Goal: Information Seeking & Learning: Learn about a topic

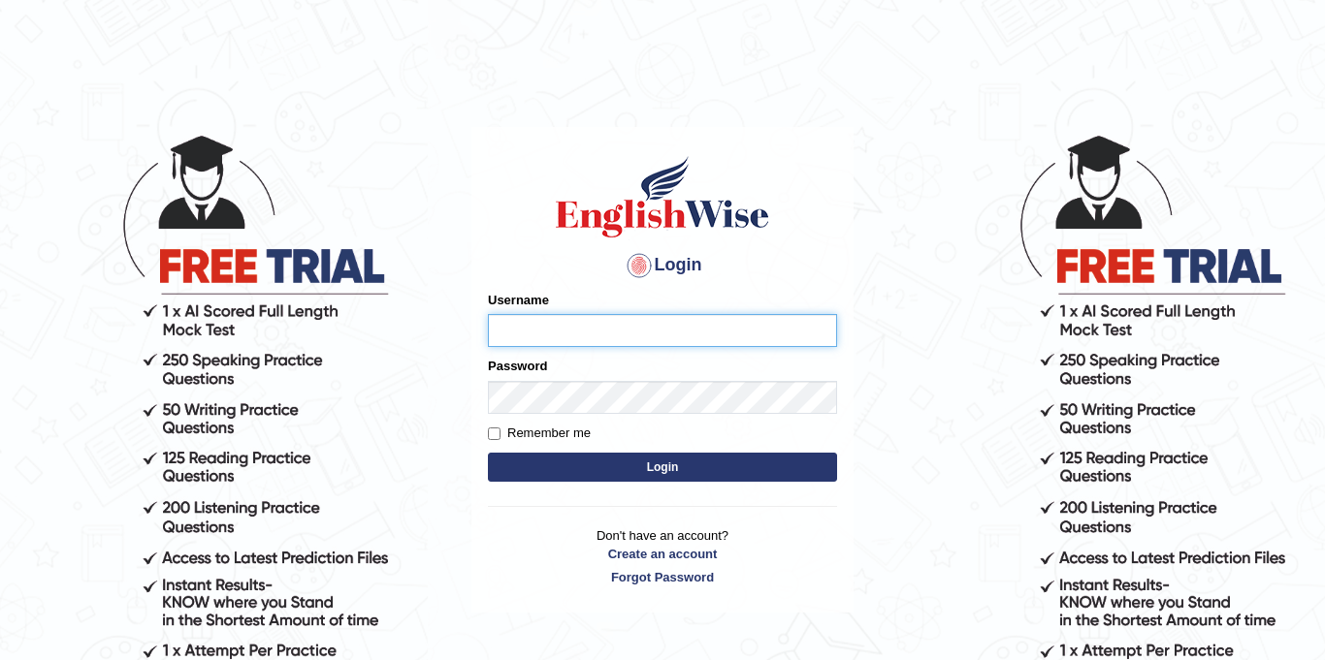
type input "Jolinaseva"
click at [590, 466] on button "Login" at bounding box center [662, 467] width 349 height 29
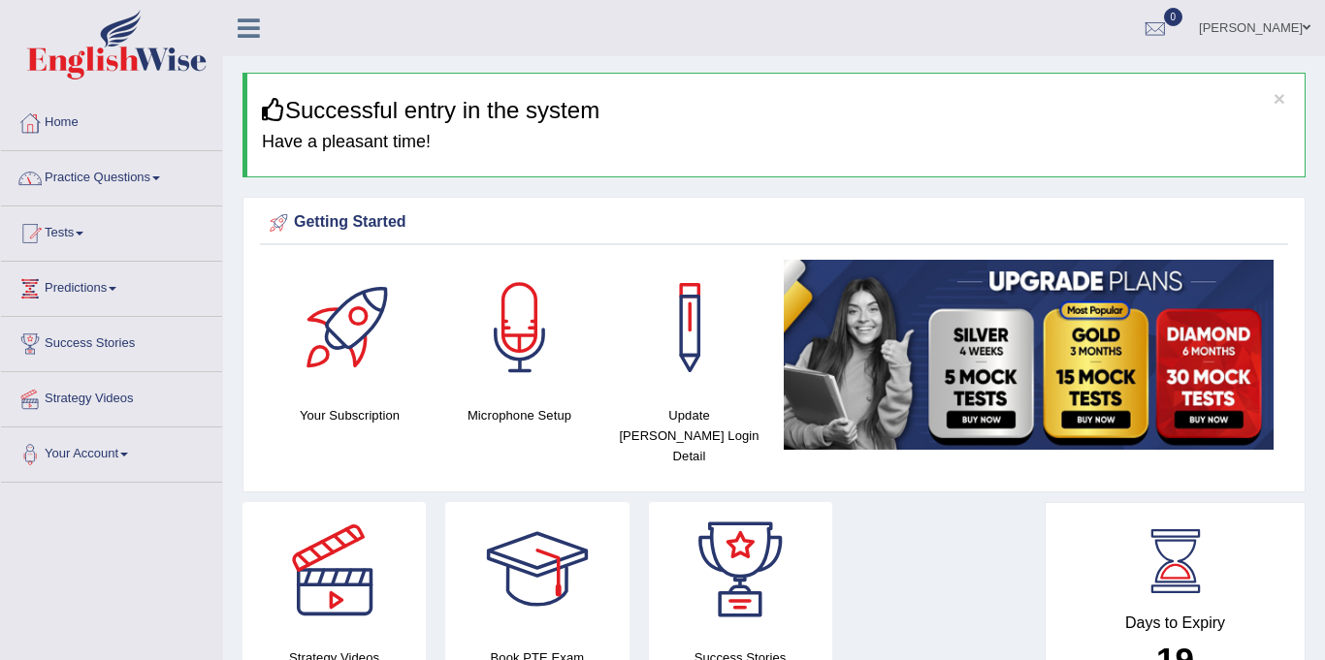
click at [76, 175] on link "Practice Questions" at bounding box center [111, 175] width 221 height 48
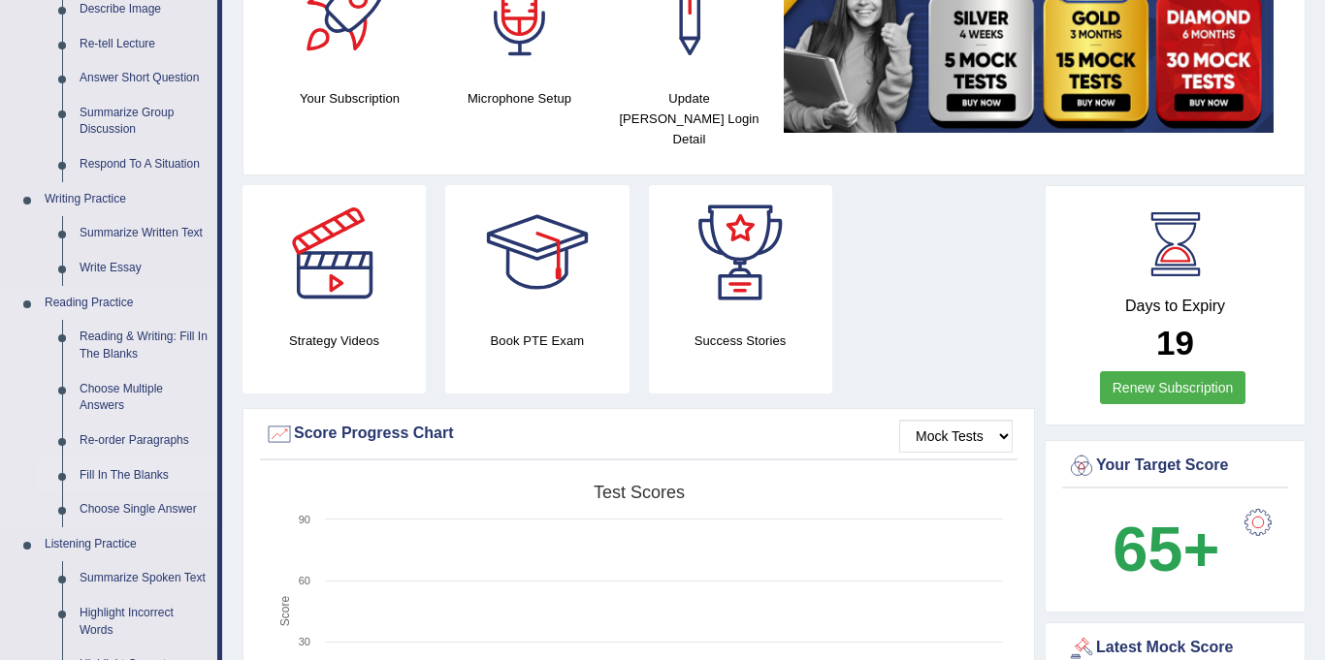
scroll to position [302, 0]
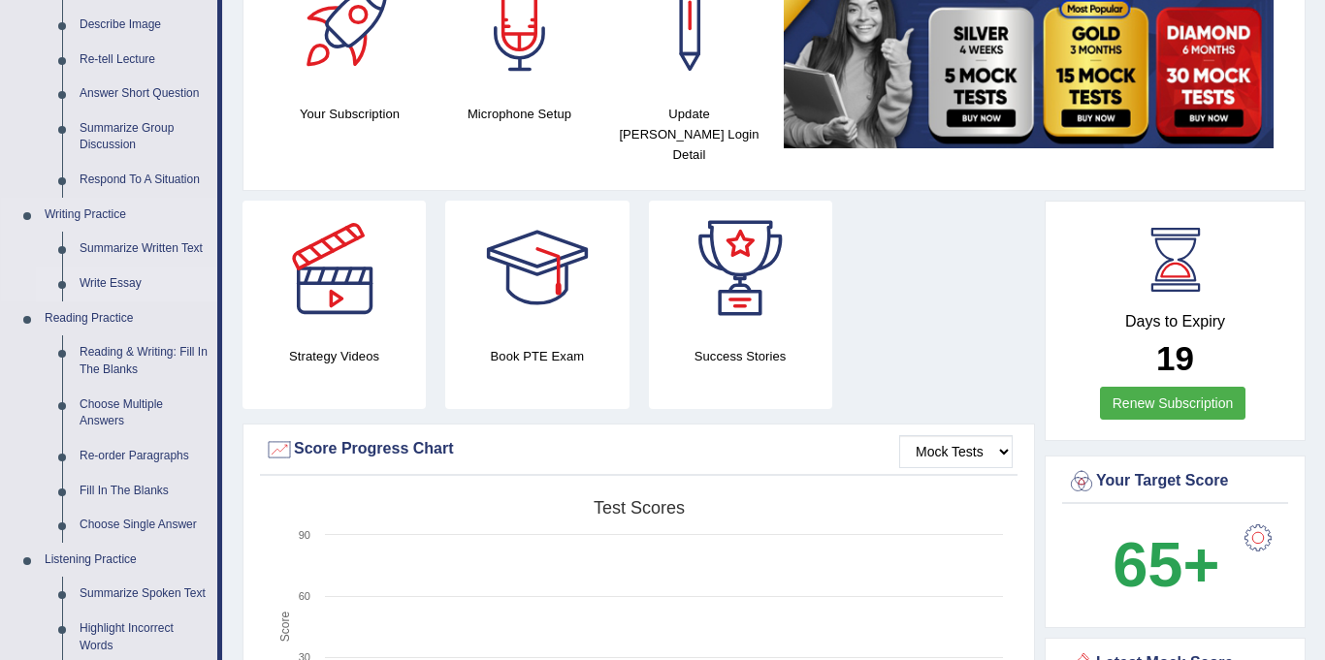
click at [86, 275] on link "Write Essay" at bounding box center [144, 284] width 146 height 35
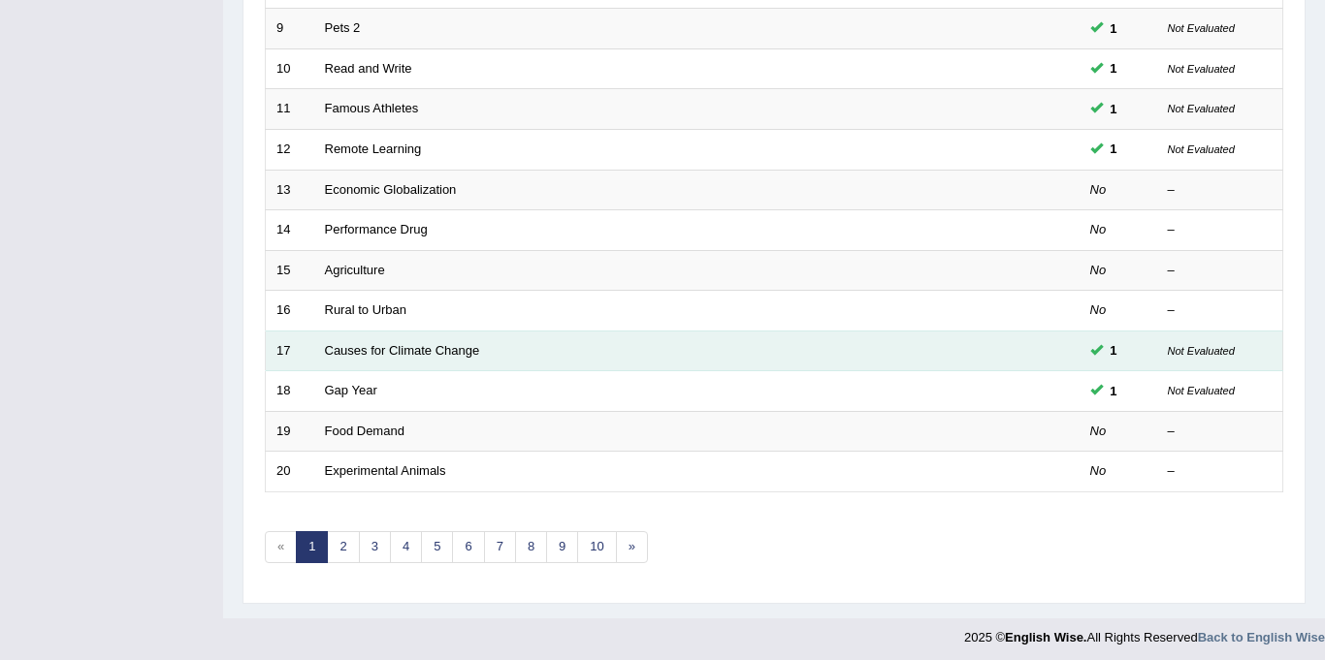
scroll to position [624, 0]
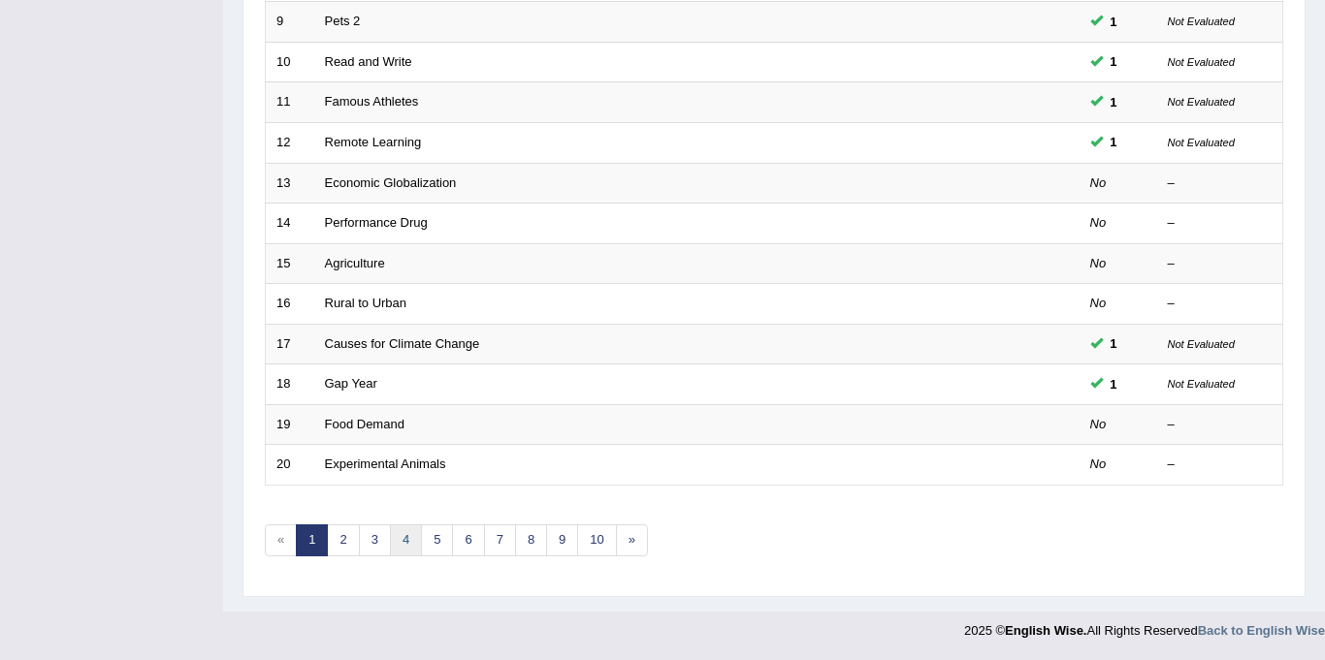
click at [395, 538] on link "4" at bounding box center [406, 541] width 32 height 32
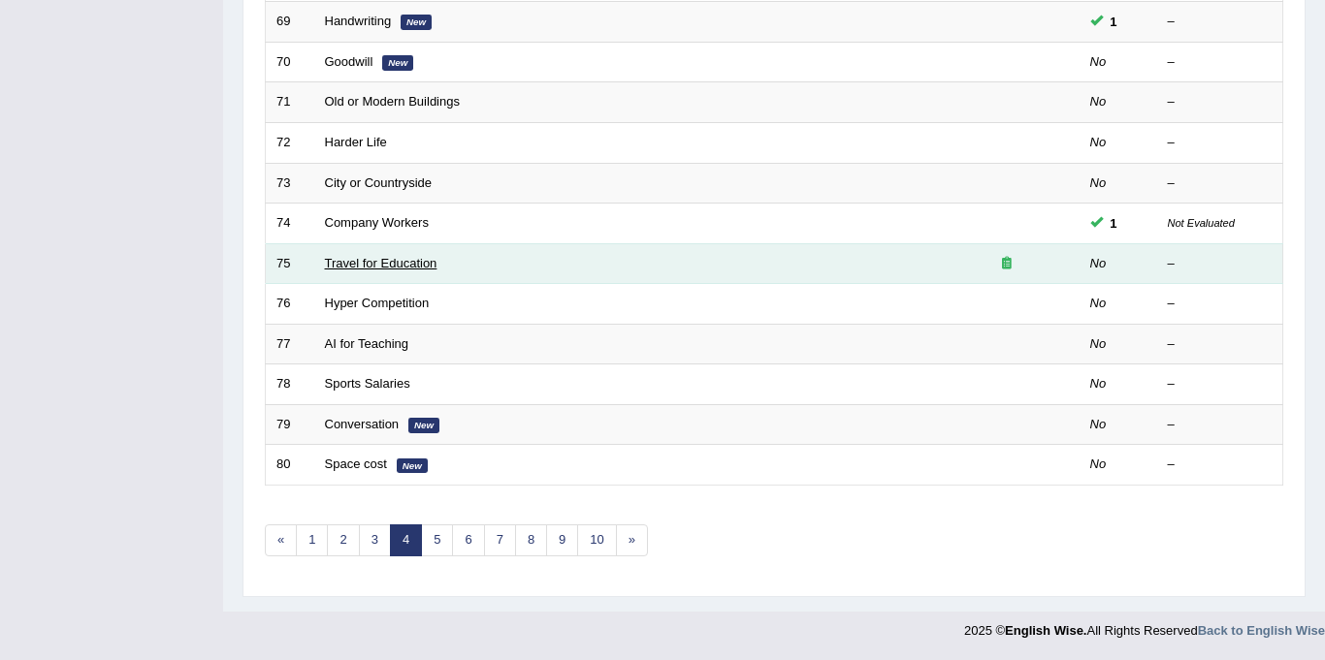
click at [402, 259] on link "Travel for Education" at bounding box center [381, 263] width 113 height 15
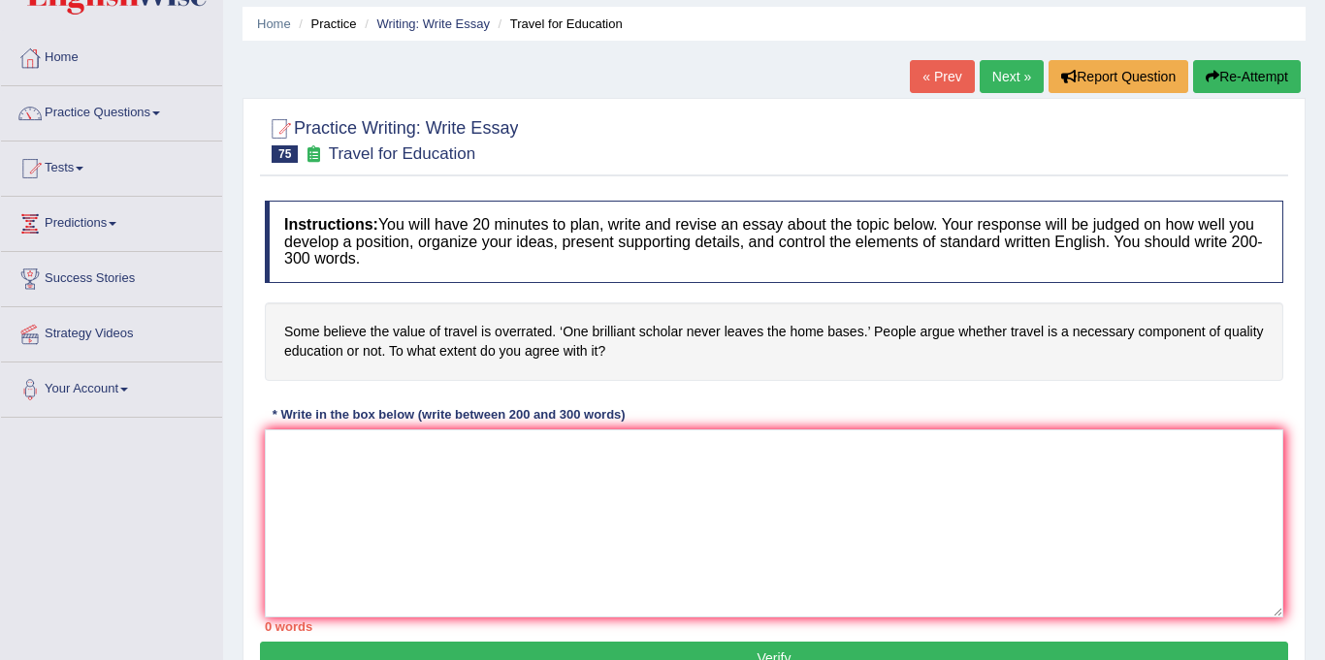
scroll to position [79, 0]
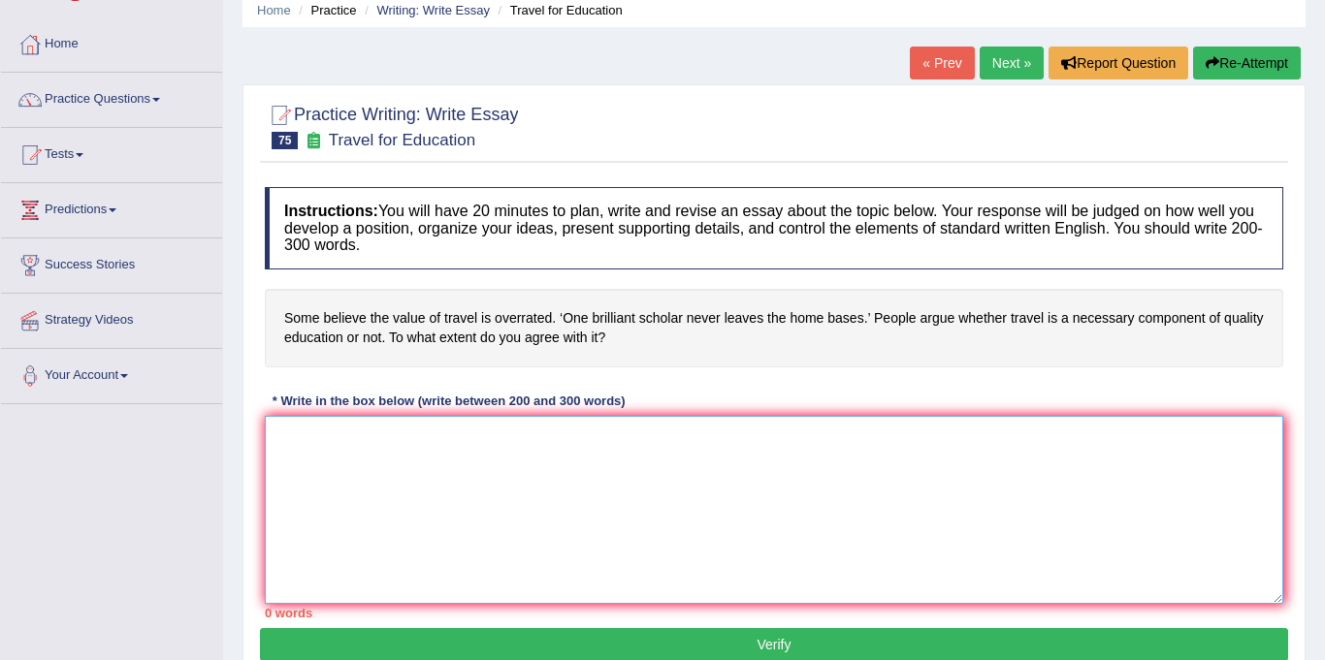
click at [451, 477] on textarea at bounding box center [774, 510] width 1018 height 188
click at [1006, 54] on link "Next »" at bounding box center [1012, 63] width 64 height 33
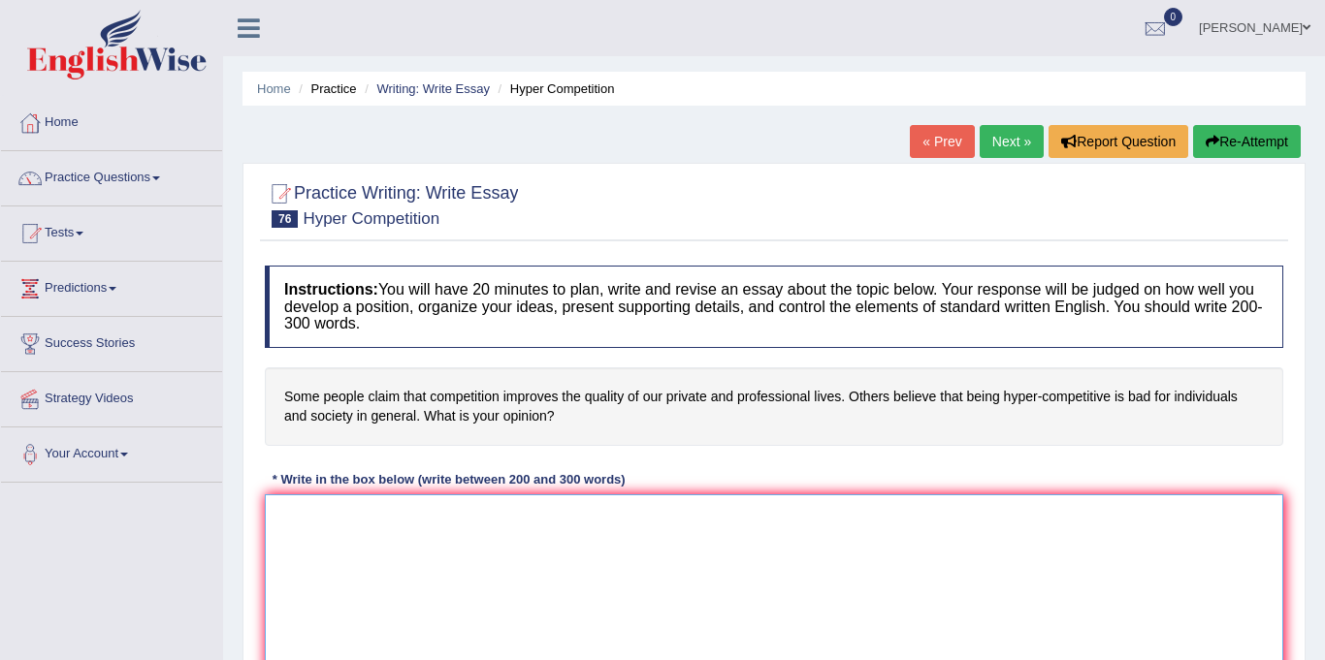
click at [397, 529] on textarea at bounding box center [774, 589] width 1018 height 188
click at [993, 137] on link "Next »" at bounding box center [1012, 141] width 64 height 33
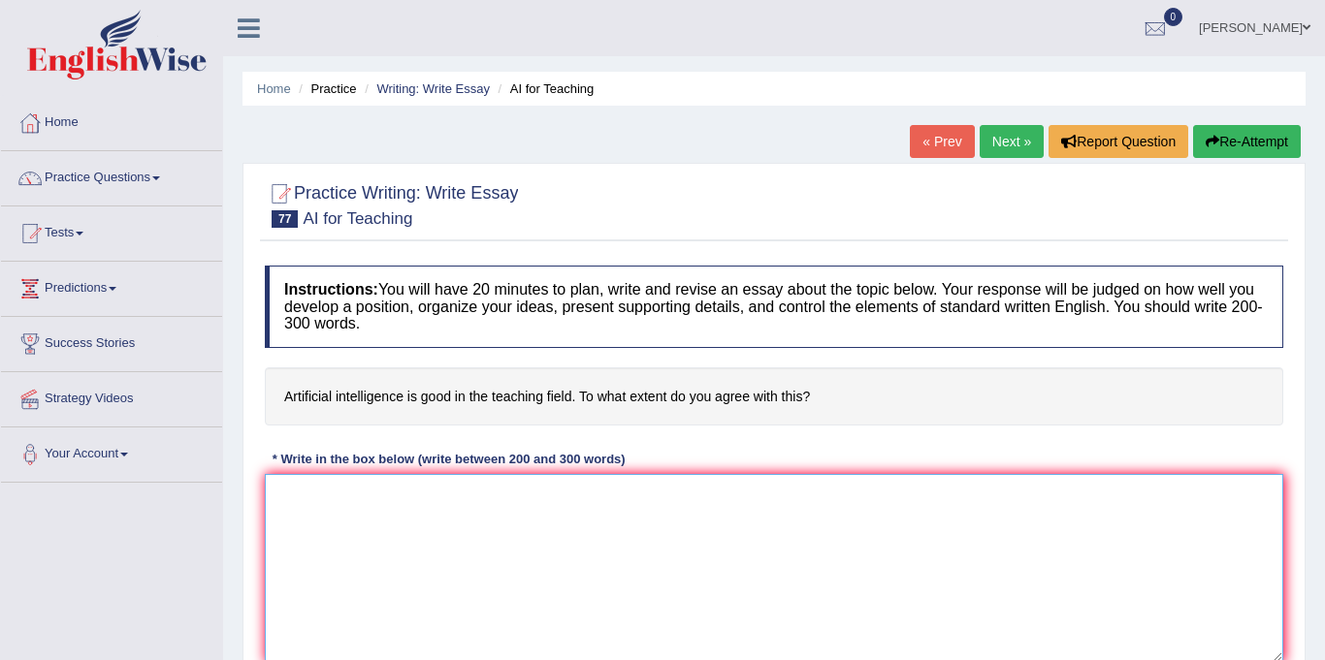
click at [439, 532] on textarea at bounding box center [774, 568] width 1018 height 188
